Goal: Information Seeking & Learning: Learn about a topic

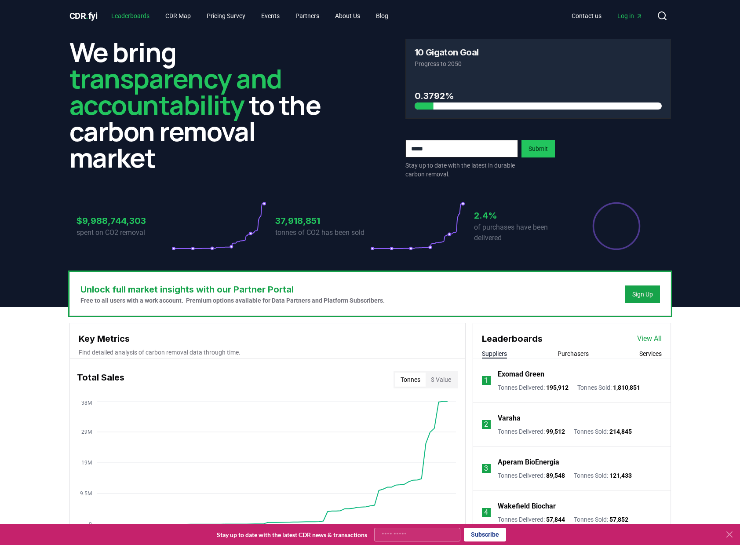
click at [144, 18] on link "Leaderboards" at bounding box center [130, 16] width 52 height 16
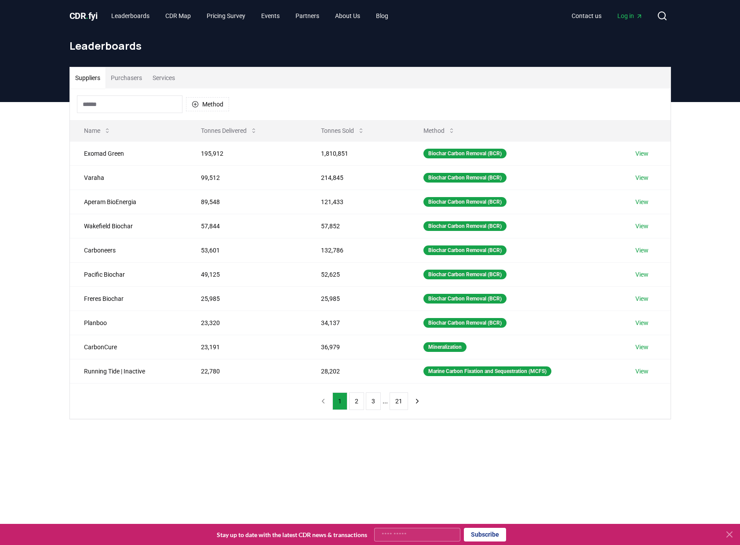
click at [170, 78] on button "Services" at bounding box center [163, 77] width 33 height 21
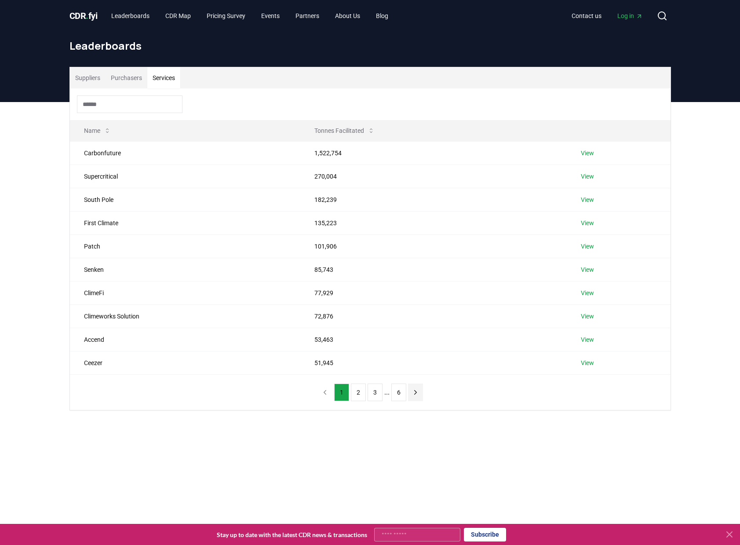
click at [414, 395] on icon "next page" at bounding box center [415, 392] width 8 height 8
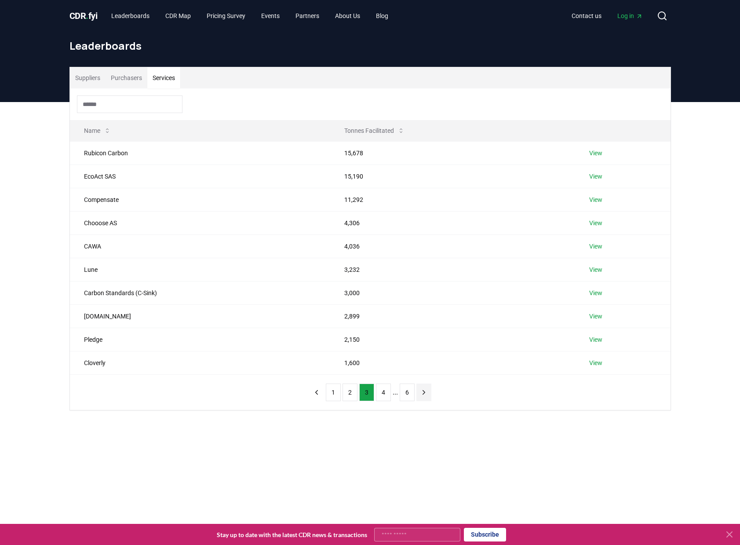
click at [414, 395] on button "6" at bounding box center [407, 392] width 15 height 18
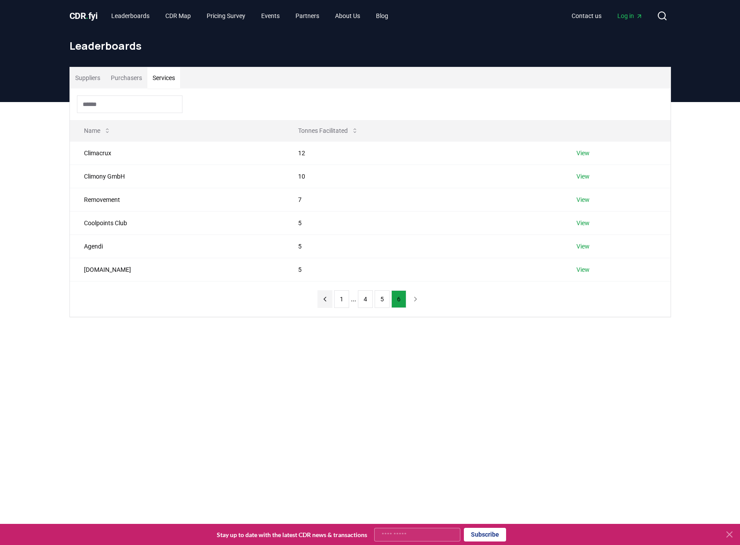
click at [326, 302] on icon "previous page" at bounding box center [325, 299] width 8 height 8
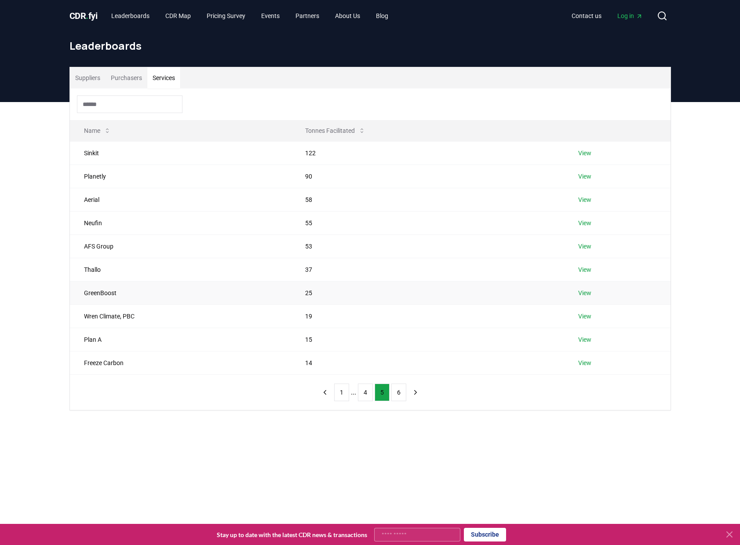
click at [326, 302] on td "25" at bounding box center [427, 292] width 273 height 23
click at [328, 396] on button "previous page" at bounding box center [324, 392] width 15 height 18
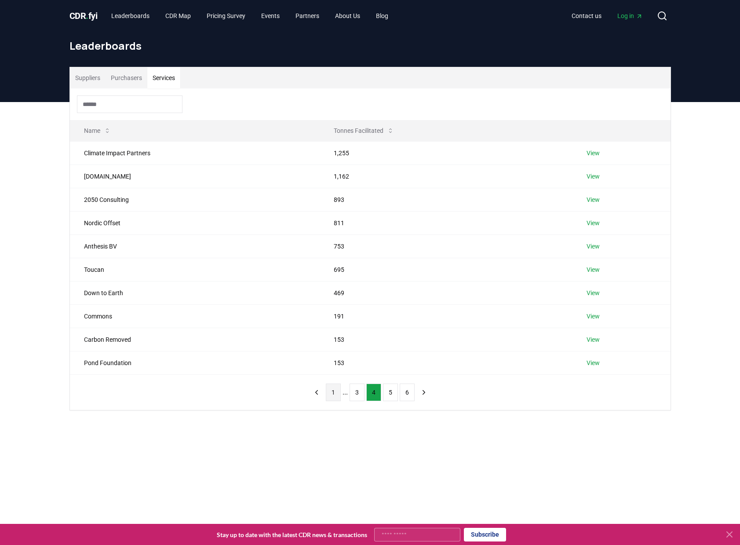
click at [327, 396] on button "1" at bounding box center [333, 392] width 15 height 18
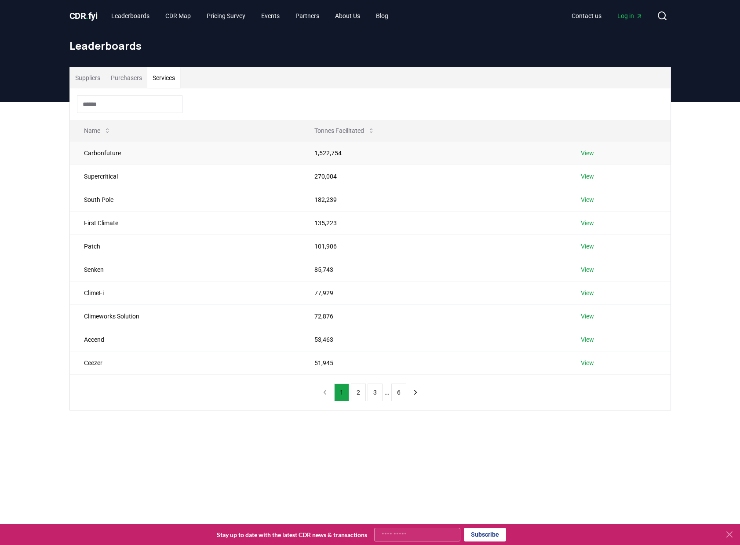
click at [95, 152] on td "Carbonfuture" at bounding box center [185, 152] width 231 height 23
click at [590, 154] on link "View" at bounding box center [587, 153] width 13 height 9
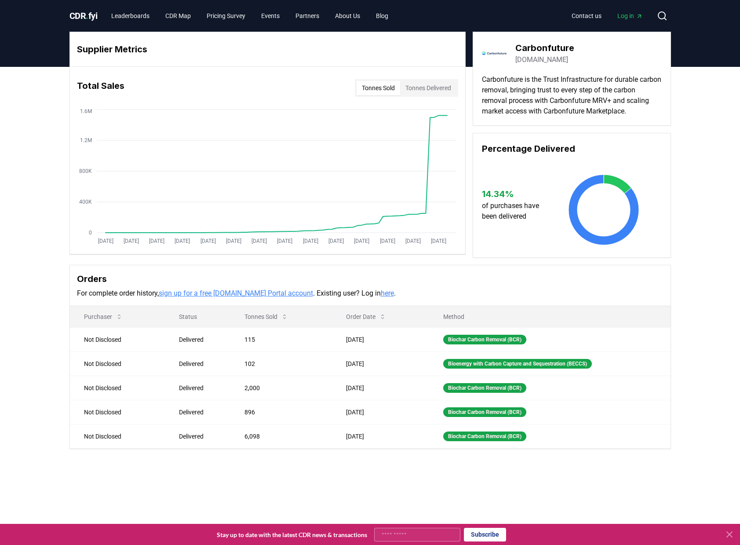
click at [540, 61] on link "carbonfuture.earth" at bounding box center [541, 60] width 53 height 11
click at [182, 17] on link "CDR Map" at bounding box center [178, 16] width 40 height 16
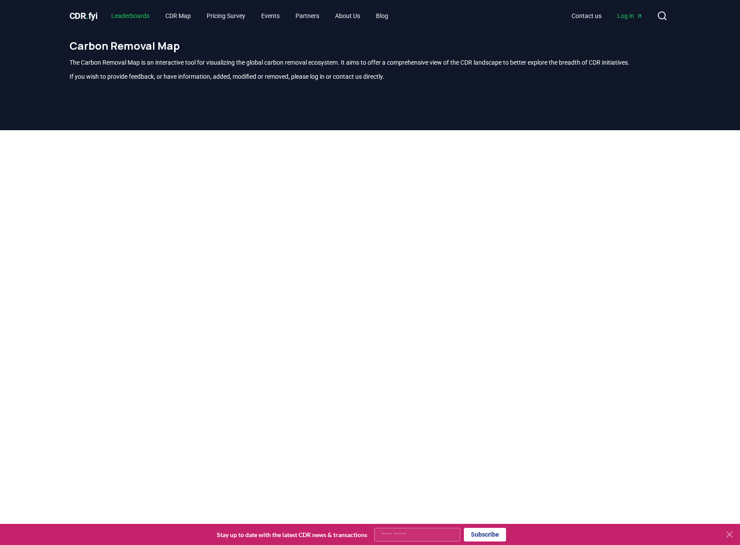
click at [124, 18] on link "Leaderboards" at bounding box center [130, 16] width 52 height 16
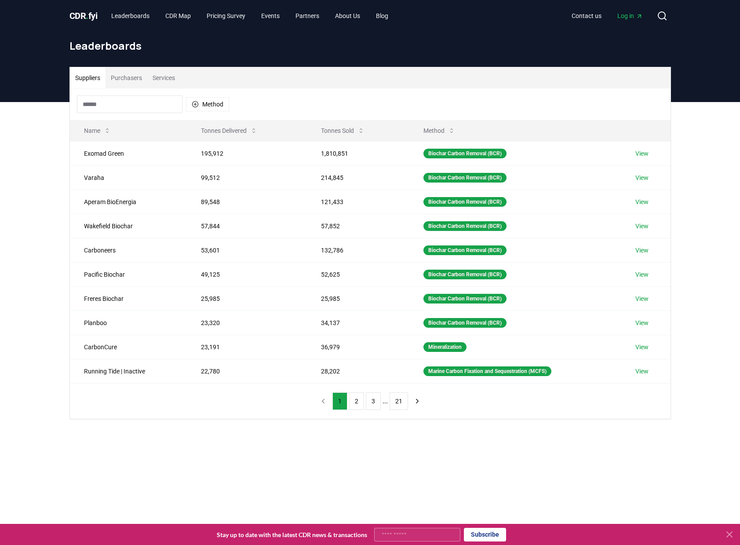
click at [122, 103] on input at bounding box center [129, 104] width 105 height 18
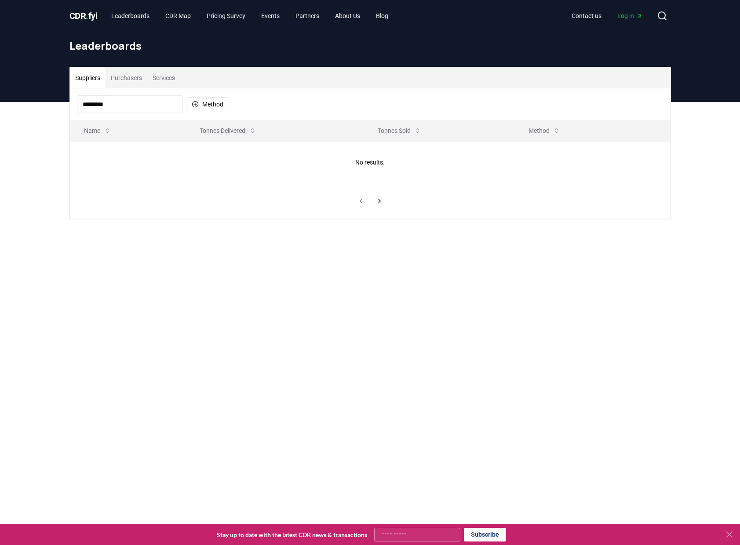
type input "*********"
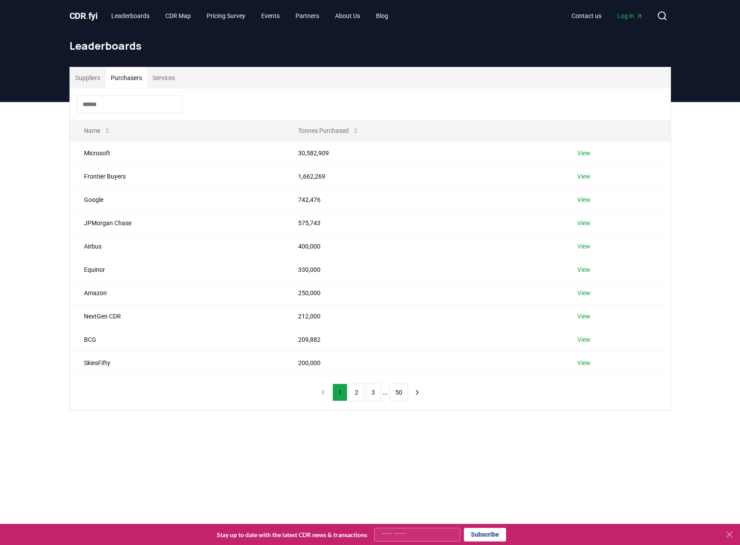
click at [131, 73] on button "Purchasers" at bounding box center [126, 77] width 42 height 21
click at [150, 78] on button "Services" at bounding box center [163, 77] width 33 height 21
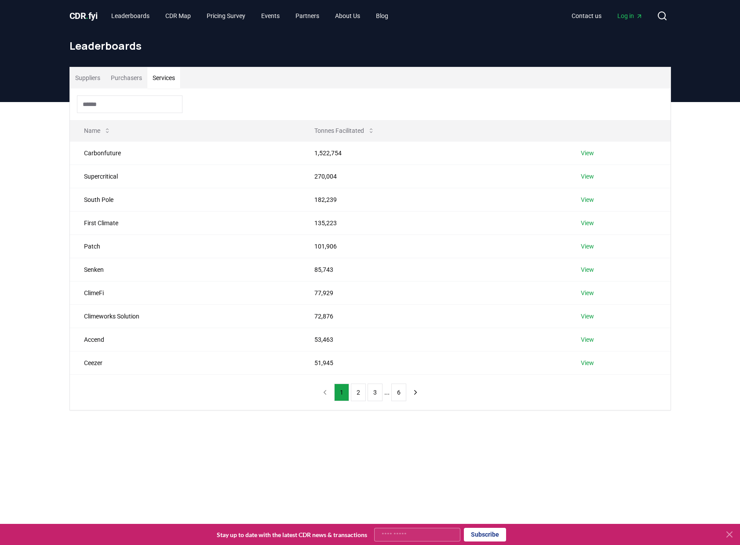
click at [135, 96] on input at bounding box center [129, 104] width 105 height 18
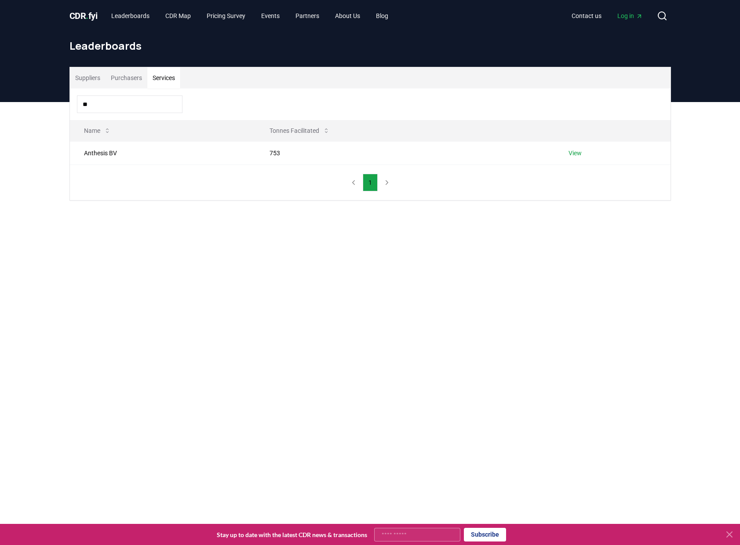
type input "*"
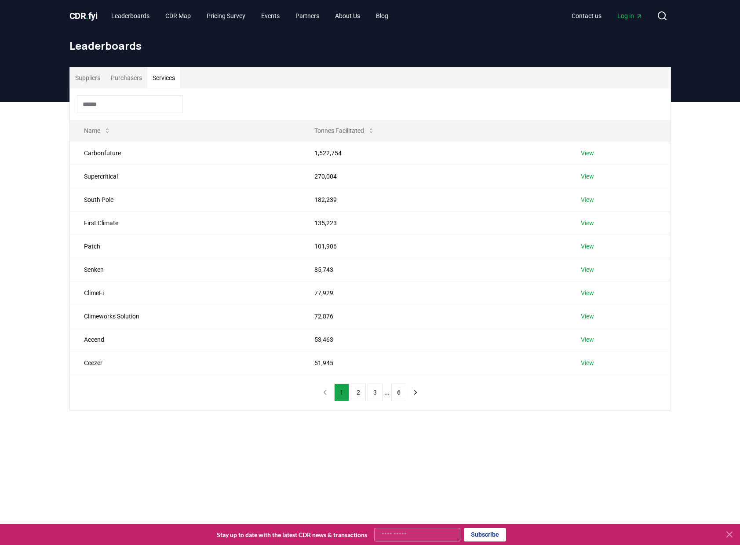
click at [30, 165] on div "Suppliers Purchasers Services Name Tonnes Facilitated Carbonfuture 1,522,754 Vi…" at bounding box center [370, 273] width 740 height 343
click at [281, 19] on link "Events" at bounding box center [270, 16] width 33 height 16
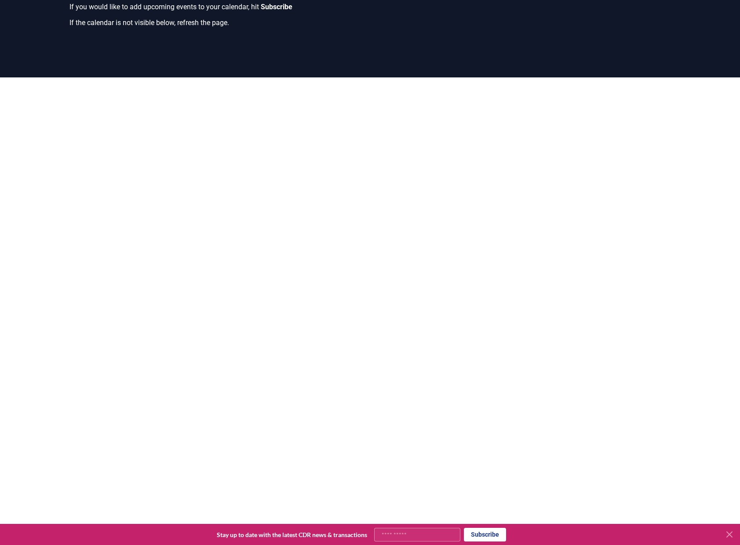
scroll to position [112, 0]
